Goal: Transaction & Acquisition: Purchase product/service

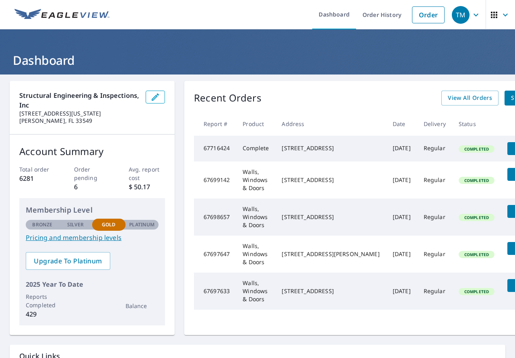
click at [279, 31] on header "Dashboard" at bounding box center [257, 51] width 515 height 45
click at [426, 19] on link "Order" at bounding box center [428, 14] width 33 height 17
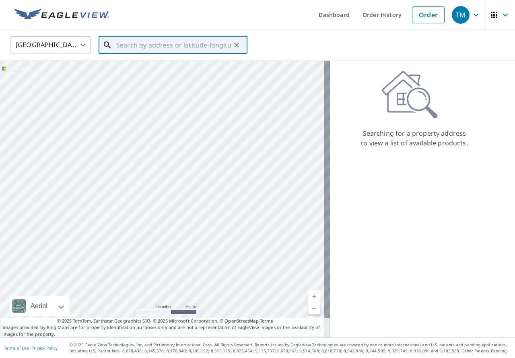
click at [123, 45] on input "text" at bounding box center [173, 45] width 115 height 23
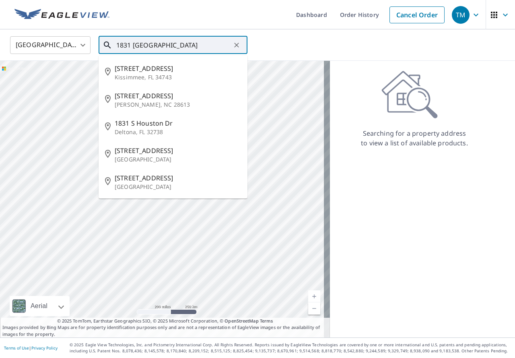
click at [153, 70] on span "[STREET_ADDRESS]" at bounding box center [178, 69] width 126 height 10
type input "[STREET_ADDRESS]"
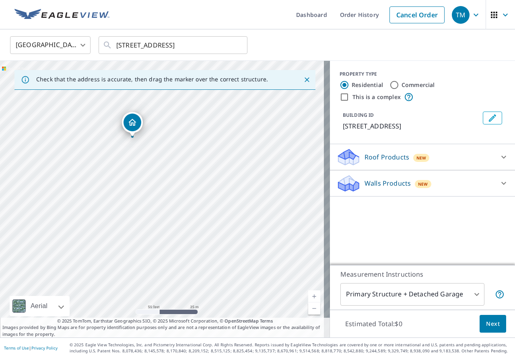
click at [403, 87] on label "Commercial" at bounding box center [418, 85] width 33 height 8
click at [399, 87] on input "Commercial" at bounding box center [395, 85] width 10 height 10
radio input "true"
type input "4"
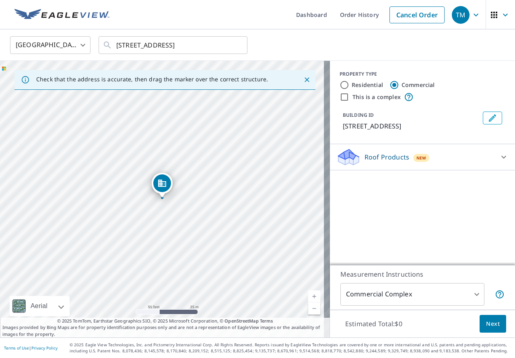
click at [383, 156] on p "Roof Products" at bounding box center [387, 157] width 45 height 10
click at [368, 244] on p "Complete" at bounding box center [364, 246] width 30 height 10
click at [349, 244] on input "Complete $21.25 - $62.25" at bounding box center [342, 246] width 12 height 10
checkbox input "true"
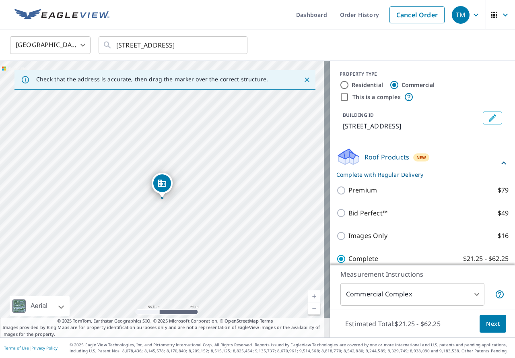
click at [486, 328] on span "Next" at bounding box center [493, 324] width 14 height 10
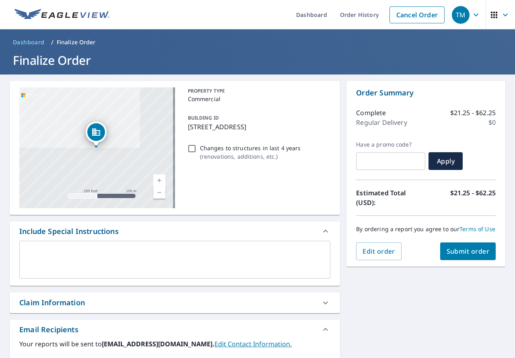
click at [132, 253] on textarea at bounding box center [175, 259] width 300 height 23
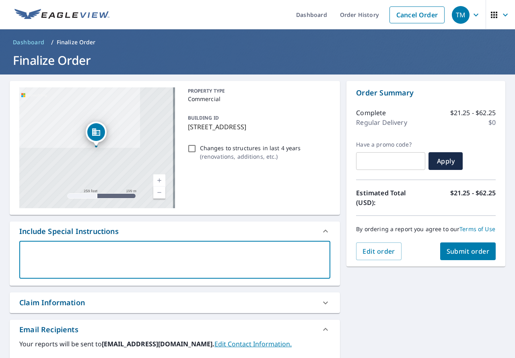
type textarea "E"
type textarea "x"
type textarea "En"
type textarea "x"
type textarea "Ent"
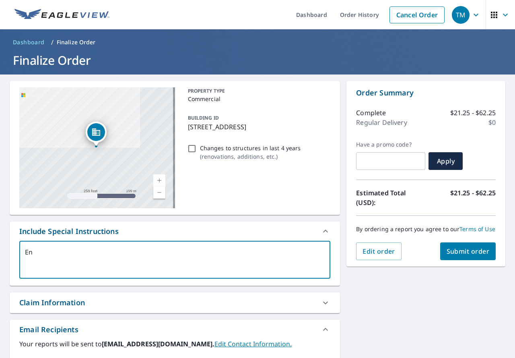
type textarea "x"
type textarea "Enti"
type textarea "x"
type textarea "Entir"
type textarea "x"
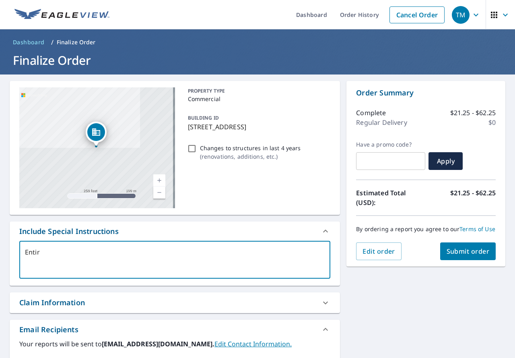
type textarea "Entire"
type textarea "x"
type textarea "Entire"
type textarea "x"
type textarea "Entire b"
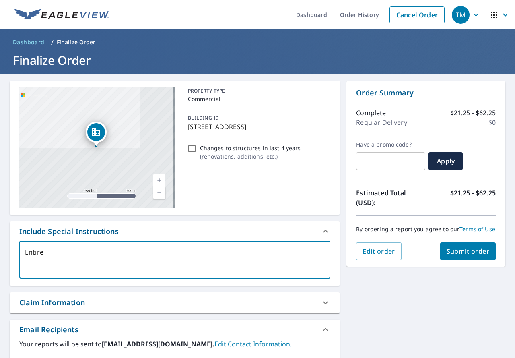
type textarea "x"
type textarea "Entire bu"
type textarea "x"
type textarea "Entire [PERSON_NAME]"
type textarea "x"
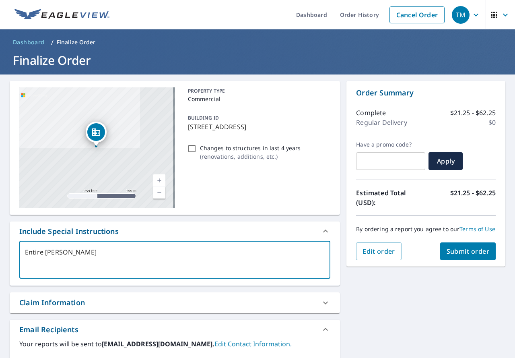
type textarea "Entire buil"
type textarea "x"
type textarea "Entire build"
type textarea "x"
type textarea "Entire buildi"
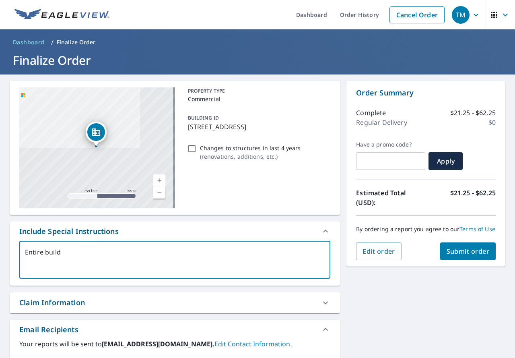
type textarea "x"
type textarea "Entire buildin"
type textarea "x"
type textarea "Entire building"
type textarea "x"
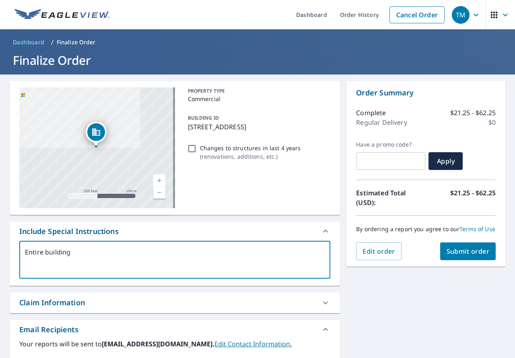
type textarea "Entire building,"
type textarea "x"
type textarea "Entire building,"
type textarea "x"
type textarea "Entire building, ,"
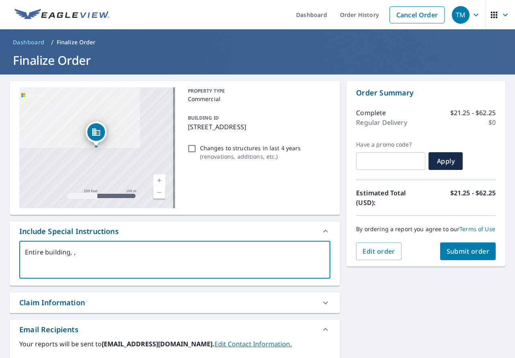
type textarea "x"
type textarea "Entire building, ,p"
type textarea "x"
type textarea "Entire building, ,pl"
type textarea "x"
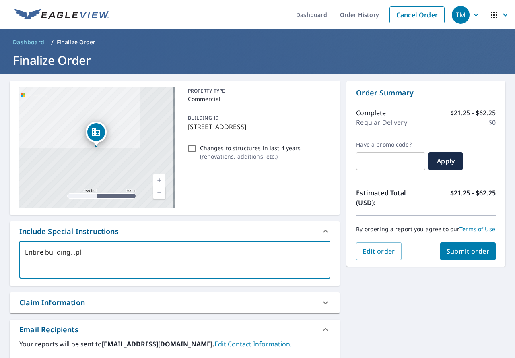
type textarea "Entire building, ,p"
type textarea "x"
type textarea "Entire building, ,"
type textarea "x"
type textarea "Entire building,"
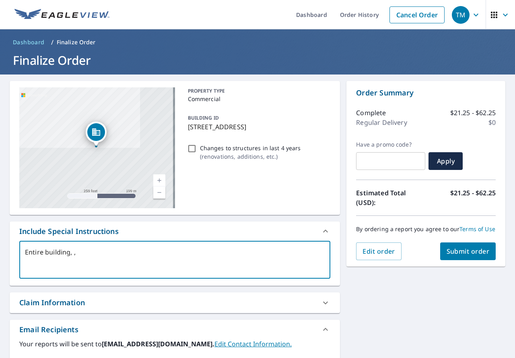
type textarea "x"
type textarea "Entire building, p"
type textarea "x"
type textarea "Entire building, pl"
type textarea "x"
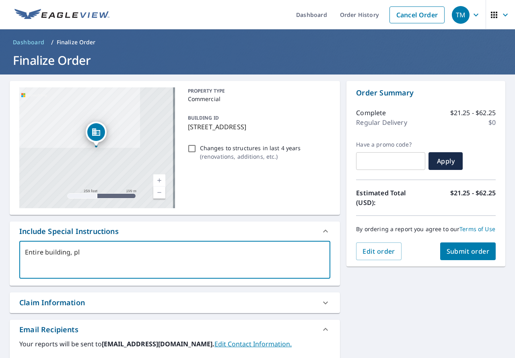
type textarea "Entire building, ple"
type textarea "x"
type textarea "Entire building, plea"
type textarea "x"
type textarea "Entire building, pleas"
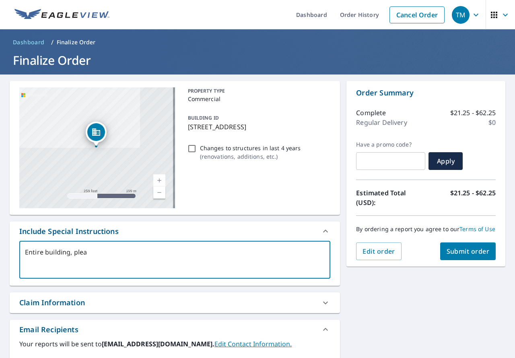
type textarea "x"
type textarea "Entire building, please"
type textarea "x"
type textarea "Entire building, please."
type textarea "x"
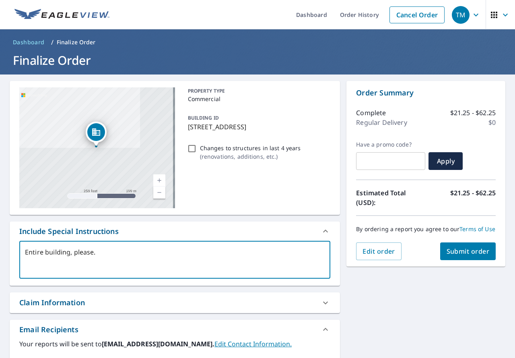
type textarea "Entire building, please."
type textarea "x"
type textarea "Entire building, please. T"
type textarea "x"
type textarea "Entire building, please. Th"
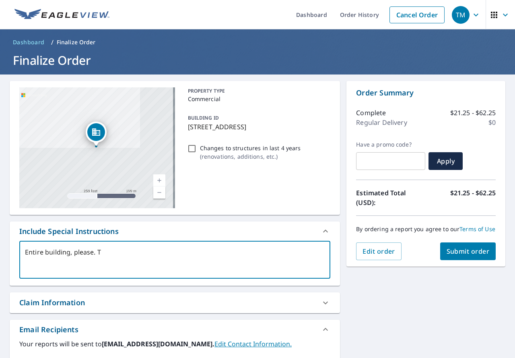
type textarea "x"
type textarea "Entire building, please. Tha"
type textarea "x"
type textarea "Entire building, please. Than"
type textarea "x"
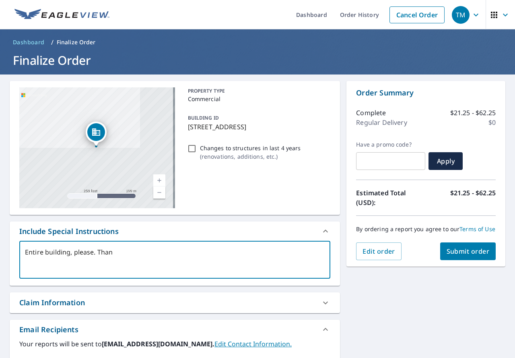
type textarea "Entire building, please. Thank"
type textarea "x"
type textarea "Entire building, please. Thanks"
type textarea "x"
type textarea "Entire building, please. Thanks!"
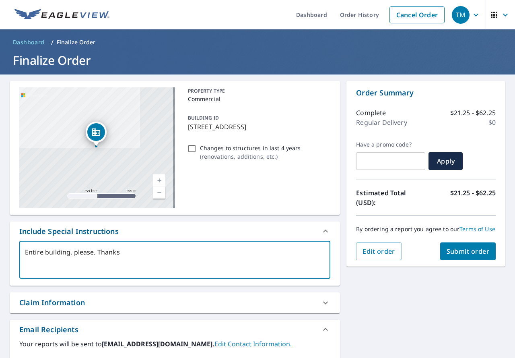
type textarea "x"
type textarea "Entire building, please. Thanks!"
click at [447, 256] on span "Submit order" at bounding box center [468, 251] width 43 height 9
type textarea "x"
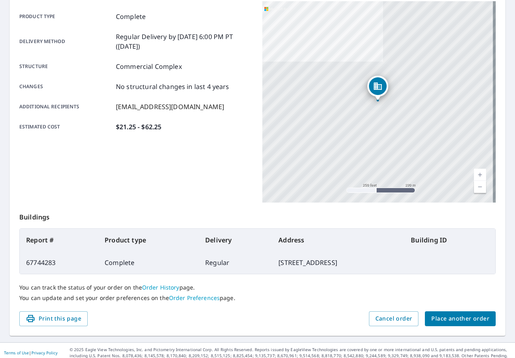
scroll to position [116, 0]
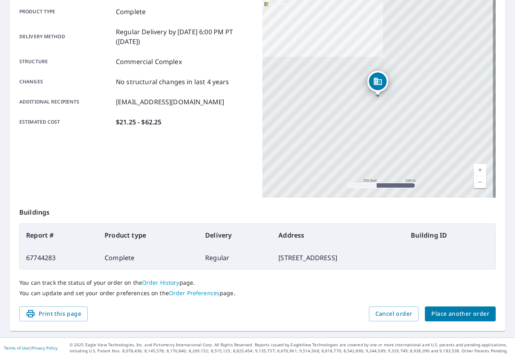
click at [478, 316] on span "Place another order" at bounding box center [460, 314] width 58 height 10
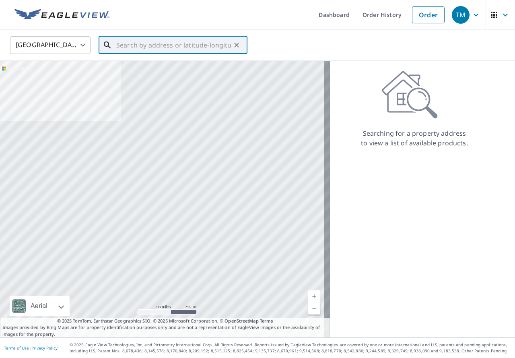
click at [168, 44] on input "text" at bounding box center [173, 45] width 115 height 23
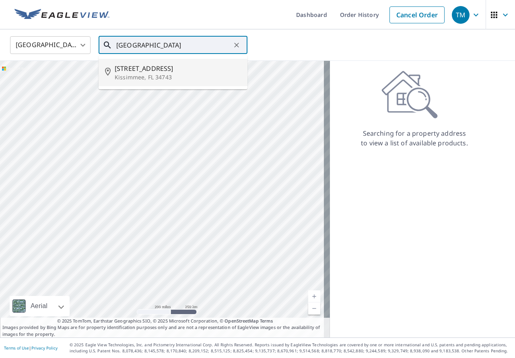
click at [184, 75] on p "Kissimmee, FL 34743" at bounding box center [178, 77] width 126 height 8
type input "[STREET_ADDRESS]"
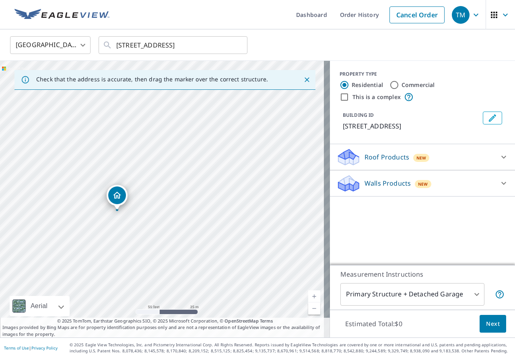
drag, startPoint x: 138, startPoint y: 215, endPoint x: 143, endPoint y: 149, distance: 65.3
click at [143, 149] on div "[STREET_ADDRESS]" at bounding box center [165, 199] width 330 height 276
drag, startPoint x: 121, startPoint y: 199, endPoint x: 163, endPoint y: 170, distance: 50.6
click at [388, 161] on p "Roof Products" at bounding box center [387, 157] width 45 height 10
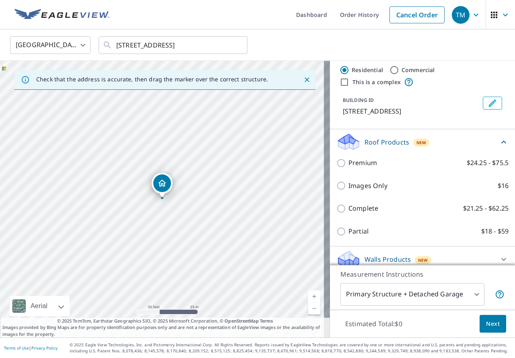
scroll to position [23, 0]
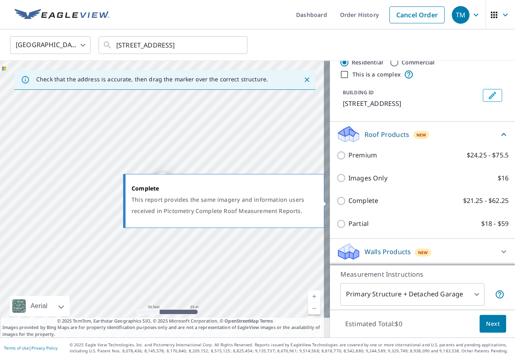
click at [363, 202] on p "Complete" at bounding box center [364, 201] width 30 height 10
click at [349, 202] on input "Complete $21.25 - $62.25" at bounding box center [342, 201] width 12 height 10
checkbox input "true"
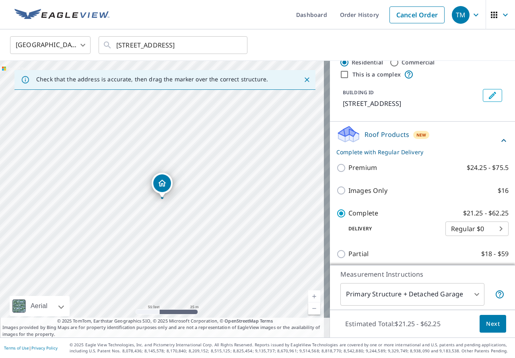
click at [486, 325] on span "Next" at bounding box center [493, 324] width 14 height 10
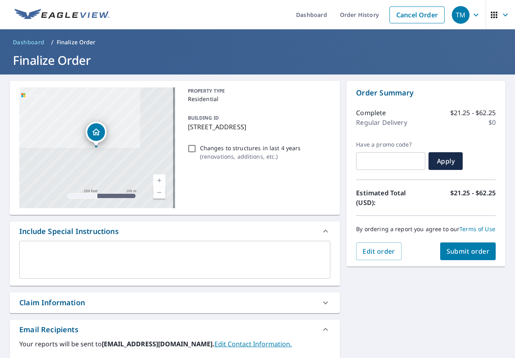
click at [95, 260] on textarea at bounding box center [175, 259] width 300 height 23
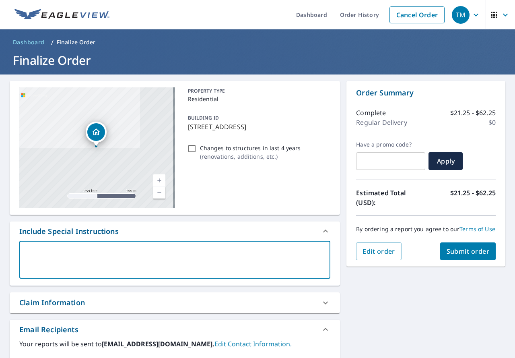
type textarea "E"
type textarea "x"
type textarea "En"
type textarea "x"
type textarea "Ent"
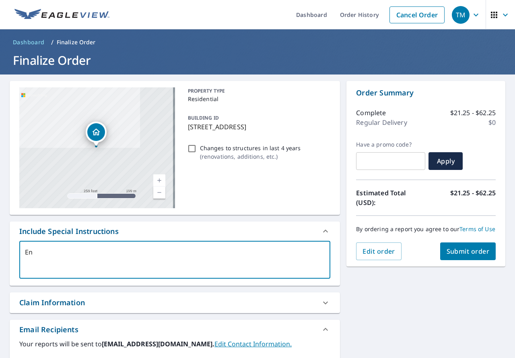
type textarea "x"
type textarea "Enti"
type textarea "x"
type textarea "Entir"
type textarea "x"
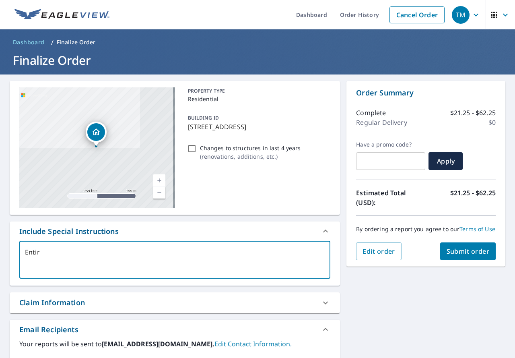
type textarea "Entire"
type textarea "x"
type textarea "Entire"
type textarea "x"
type textarea "Entire b"
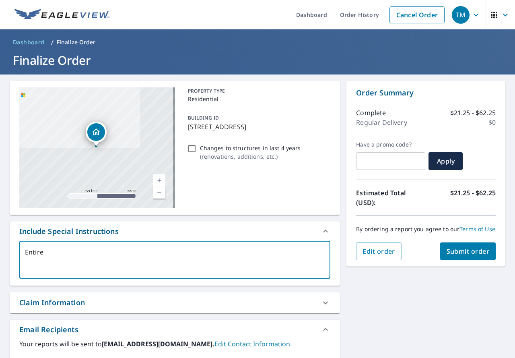
type textarea "x"
type textarea "Entire bu"
type textarea "x"
type textarea "Entire [PERSON_NAME]"
type textarea "x"
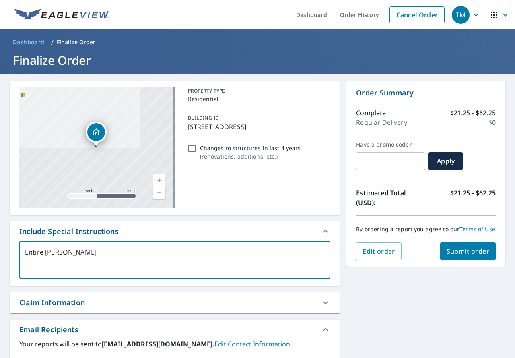
type textarea "Entire buil"
type textarea "x"
type textarea "Entire build"
type textarea "x"
type textarea "Entire buildi"
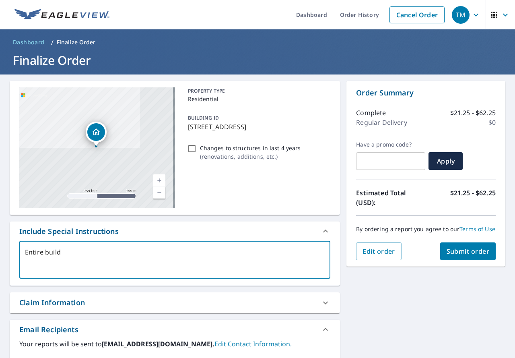
type textarea "x"
type textarea "Entire buildin"
type textarea "x"
type textarea "Entire building"
type textarea "x"
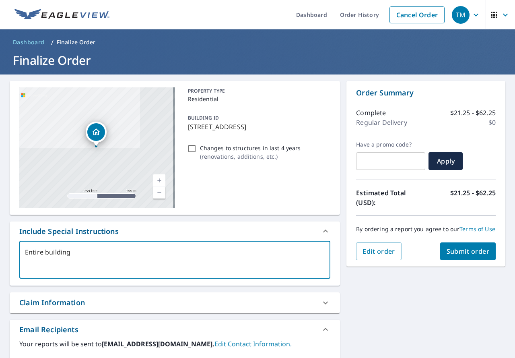
type textarea "Entire building,"
type textarea "x"
type textarea "Entire building,"
type textarea "x"
type textarea "Entire building, p"
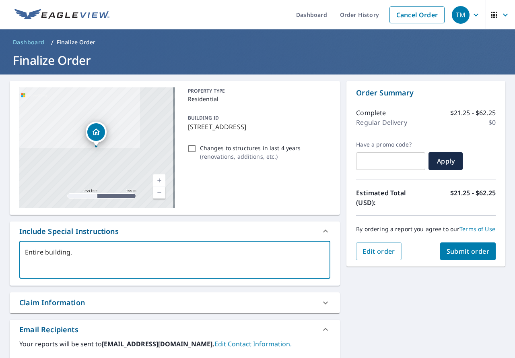
type textarea "x"
type textarea "Entire building, pl"
type textarea "x"
type textarea "Entire building, ple"
type textarea "x"
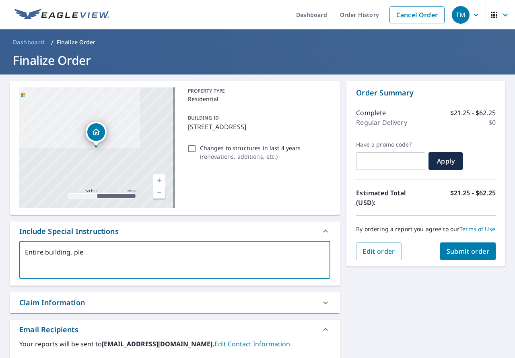
type textarea "Entire building, plea"
type textarea "x"
type textarea "Entire building, pleas"
type textarea "x"
type textarea "Entire building, please"
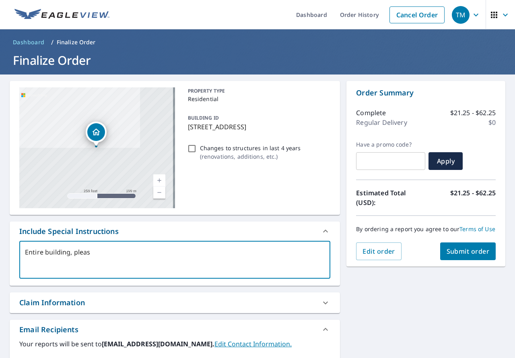
type textarea "x"
type textarea "Entire building, please."
type textarea "x"
type textarea "Entire building, please."
type textarea "x"
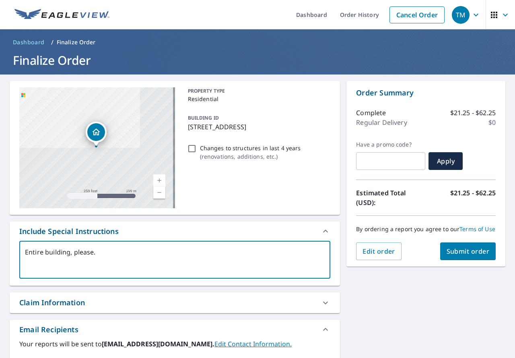
type textarea "Entire building, please. T"
type textarea "x"
type textarea "Entire building, please. Th"
type textarea "x"
type textarea "Entire building, please. Tha"
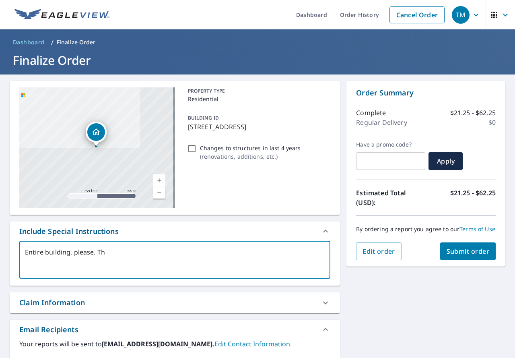
type textarea "x"
type textarea "Entire building, please. Than"
type textarea "x"
type textarea "Entire building, please. Thank"
type textarea "x"
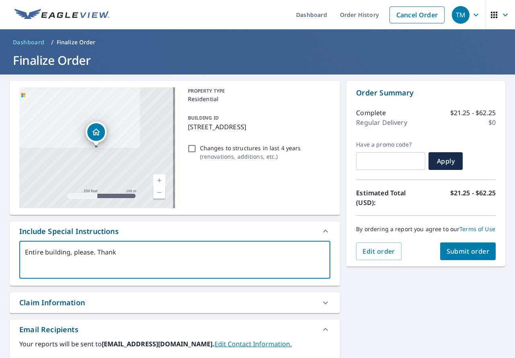
type textarea "Entire building, please. Thanks"
type textarea "x"
type textarea "Entire building, please. Thanks!"
type textarea "x"
type textarea "Entire building, please. Thanks!"
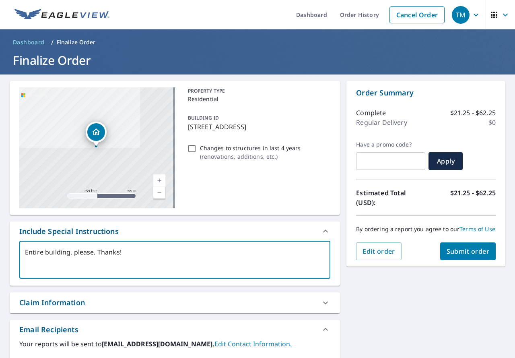
click at [460, 256] on span "Submit order" at bounding box center [468, 251] width 43 height 9
type textarea "x"
